Goal: Find specific page/section: Find specific page/section

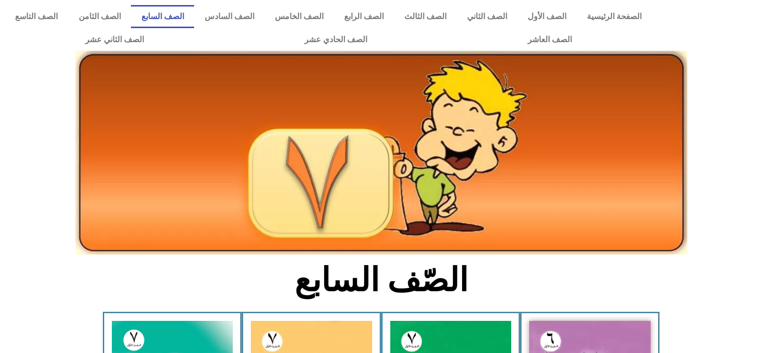
scroll to position [187, 0]
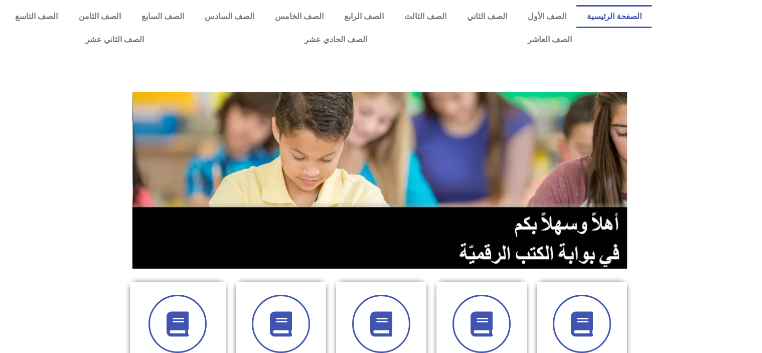
scroll to position [209, 0]
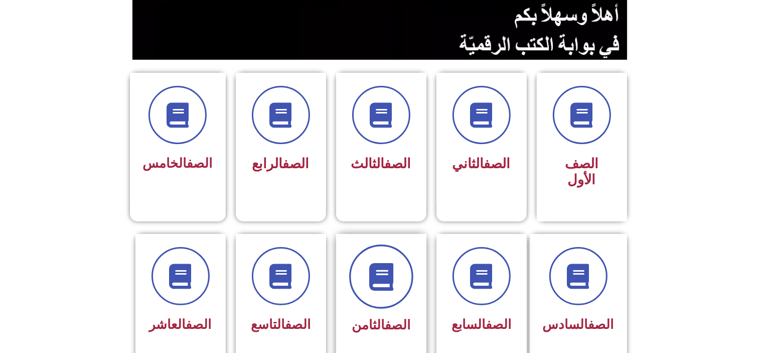
click at [362, 268] on span at bounding box center [381, 276] width 64 height 64
click at [389, 313] on div "الصف الثامن" at bounding box center [381, 325] width 63 height 25
click at [376, 244] on span at bounding box center [381, 276] width 64 height 64
click at [387, 279] on span at bounding box center [381, 276] width 64 height 64
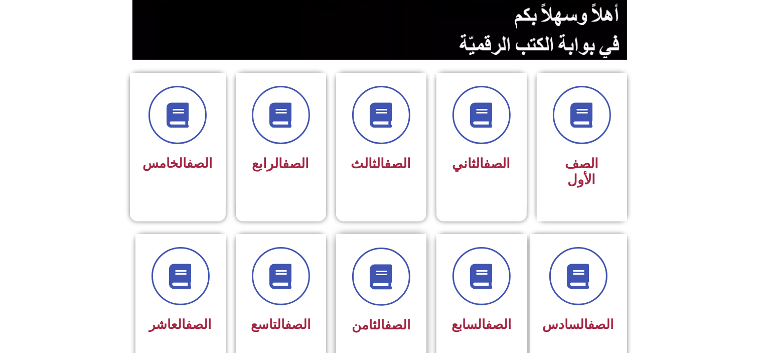
click at [367, 317] on span "الصف الثامن" at bounding box center [381, 324] width 59 height 15
click at [376, 268] on icon at bounding box center [381, 276] width 28 height 28
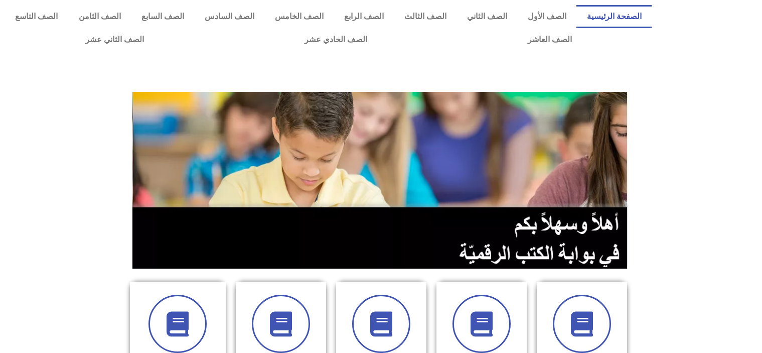
scroll to position [209, 0]
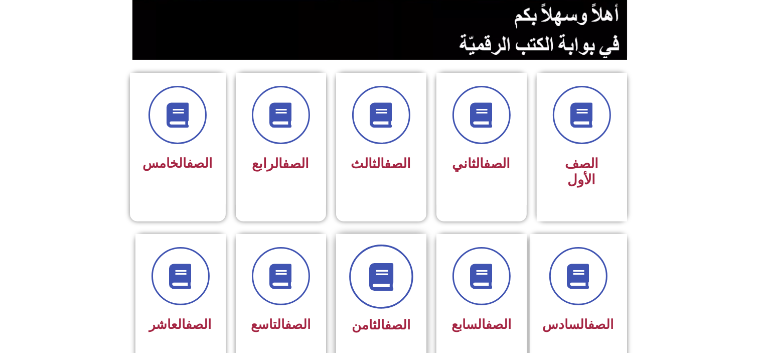
click at [381, 262] on icon at bounding box center [381, 276] width 28 height 28
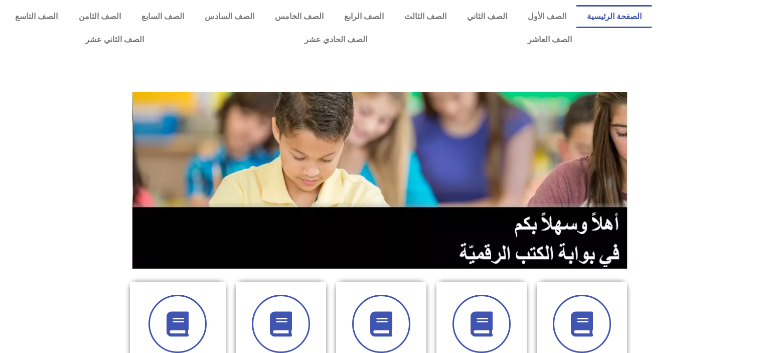
scroll to position [209, 0]
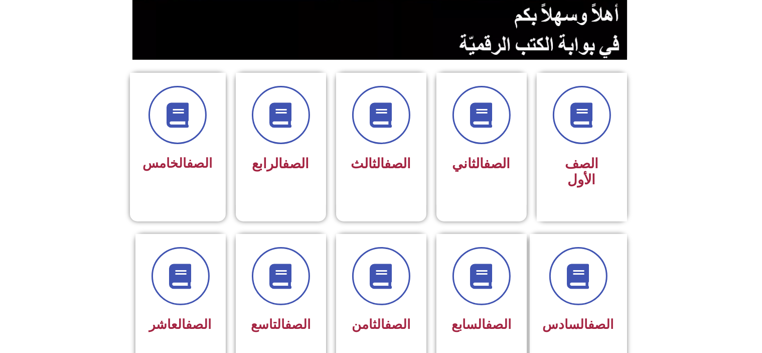
scroll to position [211, 0]
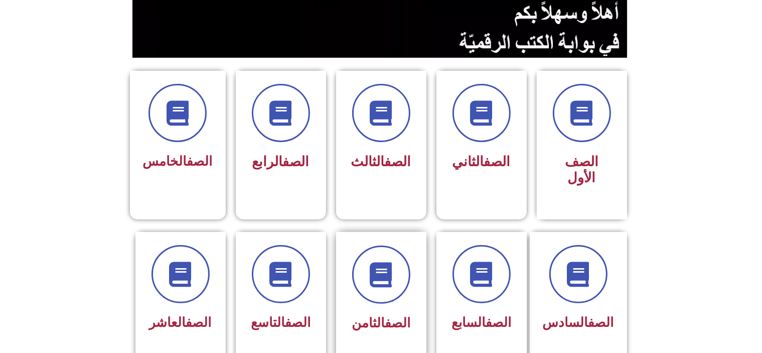
click at [353, 245] on div at bounding box center [381, 274] width 63 height 58
click at [426, 292] on div "الصف الثامن" at bounding box center [381, 297] width 100 height 131
click at [385, 315] on link "الصف" at bounding box center [398, 322] width 26 height 15
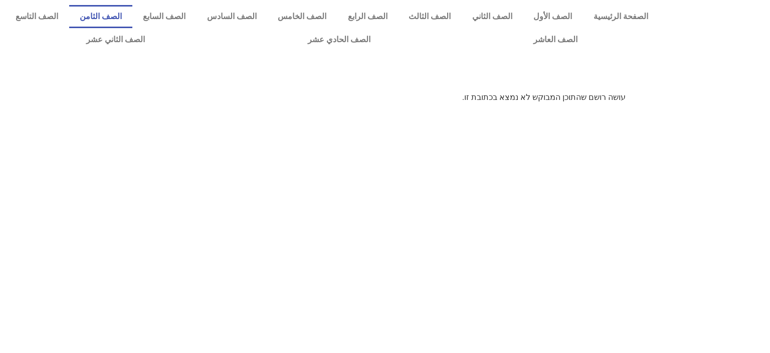
click at [133, 12] on link "الصف الثامن" at bounding box center [101, 16] width 64 height 23
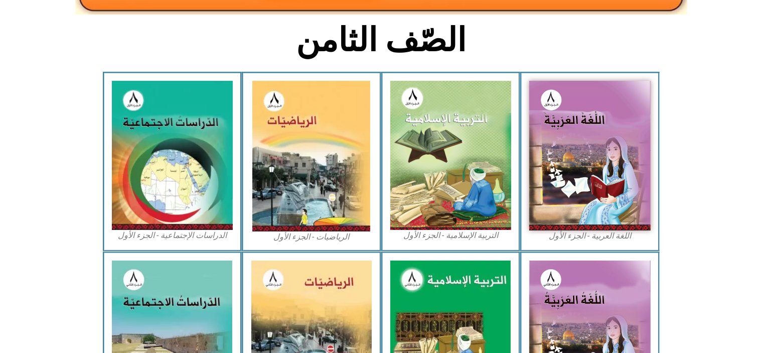
scroll to position [241, 0]
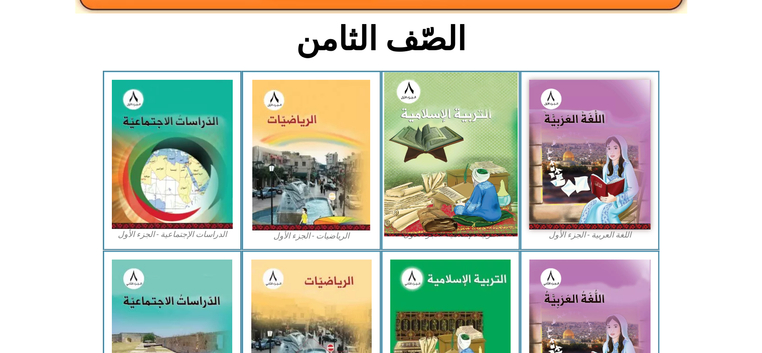
click at [444, 115] on img at bounding box center [450, 154] width 133 height 164
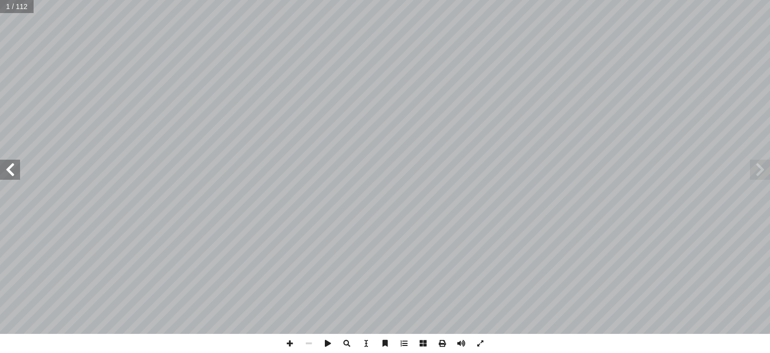
click at [11, 164] on span at bounding box center [10, 169] width 20 height 20
click at [11, 165] on span at bounding box center [10, 169] width 20 height 20
click at [288, 341] on span at bounding box center [289, 342] width 19 height 19
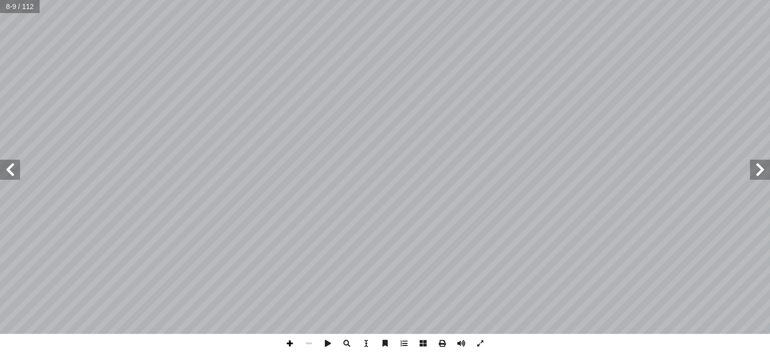
click at [288, 349] on span at bounding box center [289, 342] width 19 height 19
